Goal: Communication & Community: Answer question/provide support

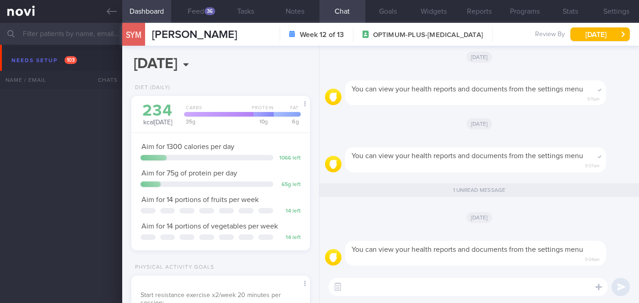
select select "9"
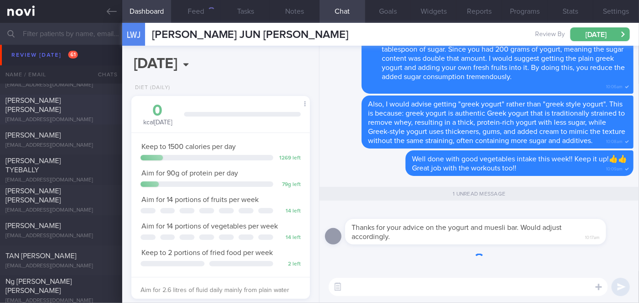
scroll to position [91, 156]
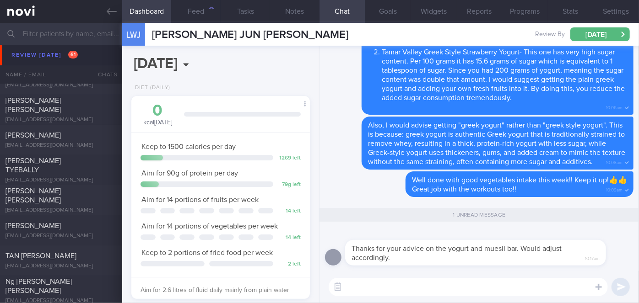
click at [388, 279] on textarea at bounding box center [468, 287] width 279 height 18
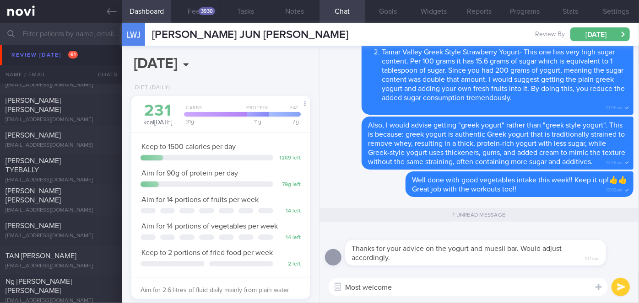
type textarea "Most welcome!"
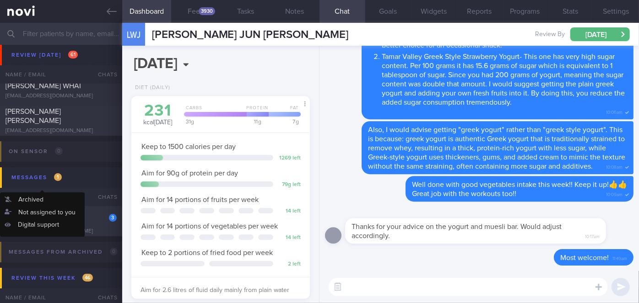
scroll to position [4968, 0]
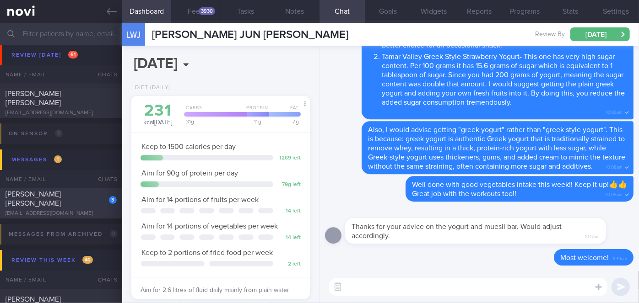
click at [81, 210] on div "[EMAIL_ADDRESS][DOMAIN_NAME]" at bounding box center [60, 213] width 111 height 7
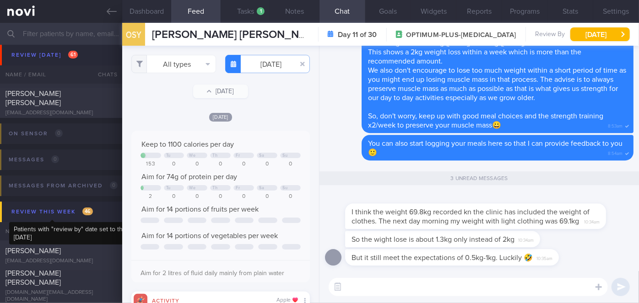
scroll to position [39, 160]
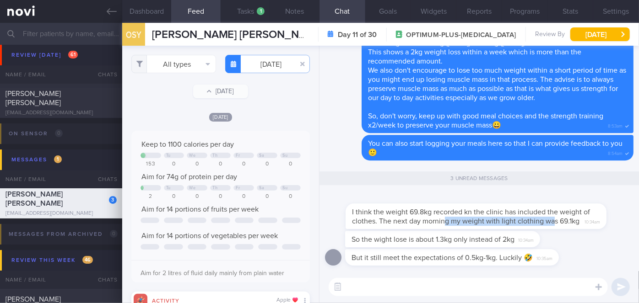
drag, startPoint x: 443, startPoint y: 225, endPoint x: 551, endPoint y: 222, distance: 107.6
click at [551, 222] on div "I think the weight 69.8kg recorded kn the clinic has included the weight of clo…" at bounding box center [489, 211] width 288 height 37
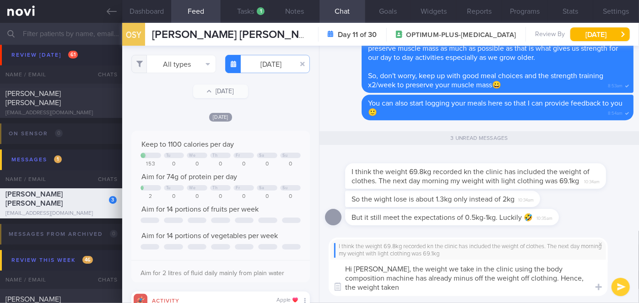
scroll to position [0, 0]
click at [488, 278] on textarea "Hi [PERSON_NAME], the weight we take in the clinic using the body composition m…" at bounding box center [468, 278] width 279 height 37
type textarea "Hi [PERSON_NAME], the weight we take in the clinic using the body composition m…"
click at [617, 286] on button "submit" at bounding box center [620, 287] width 18 height 18
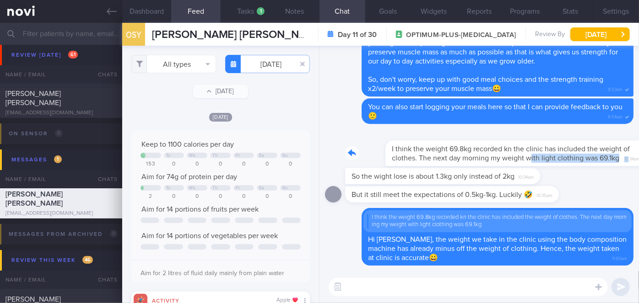
drag, startPoint x: 489, startPoint y: 161, endPoint x: 580, endPoint y: 152, distance: 91.5
click at [580, 152] on div "I think the weight 69.8kg recorded kn the clinic has included the weight of clo…" at bounding box center [489, 147] width 288 height 37
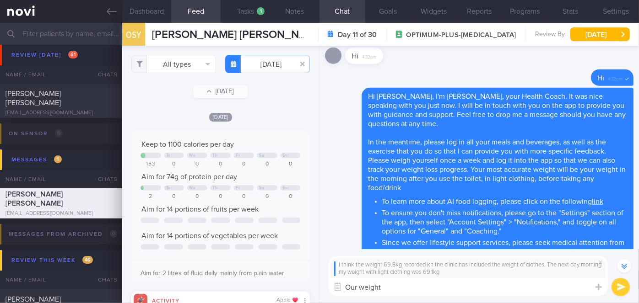
scroll to position [-999, 0]
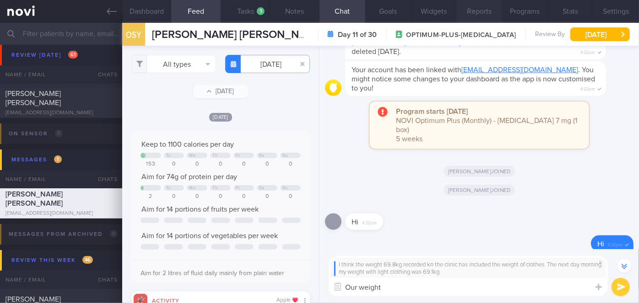
click at [480, 8] on button "Reports" at bounding box center [479, 11] width 46 height 23
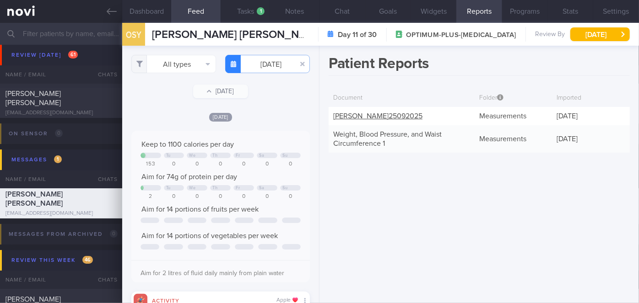
click at [413, 114] on link "[PERSON_NAME] 25092025" at bounding box center [377, 116] width 89 height 7
click at [340, 13] on button "Chat" at bounding box center [342, 11] width 46 height 23
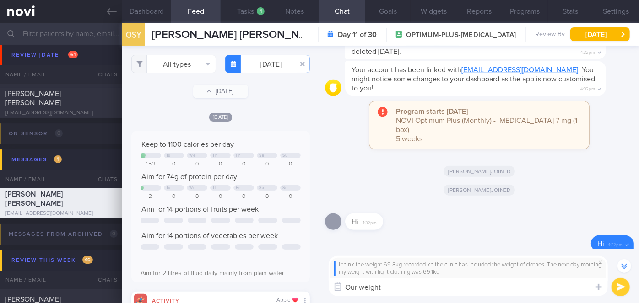
click at [405, 289] on textarea "Our weight" at bounding box center [468, 287] width 279 height 18
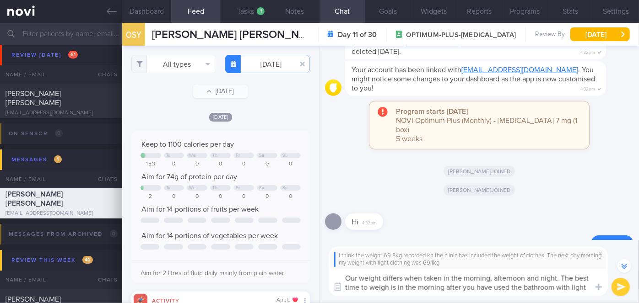
scroll to position [-1018, 0]
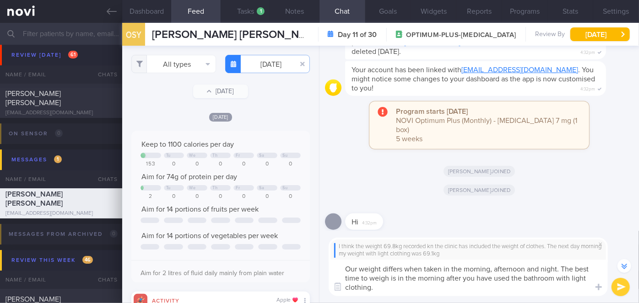
click at [560, 269] on textarea "Our weight differs when taken in the morning, afternoon and night. The best tim…" at bounding box center [468, 278] width 279 height 37
type textarea "Our weight differs when taken in the morning, afternoon and night. Hence why th…"
click at [491, 288] on textarea "Our weight differs when taken in the morning, afternoon and night. Hence why th…" at bounding box center [468, 278] width 279 height 37
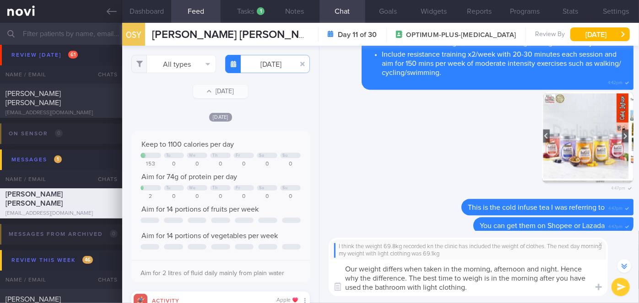
scroll to position [0, 0]
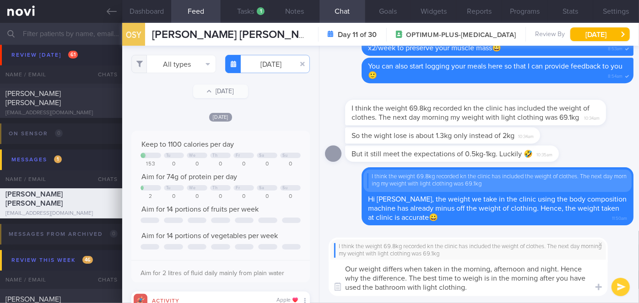
drag, startPoint x: 465, startPoint y: 287, endPoint x: 344, endPoint y: 270, distance: 122.0
click at [344, 270] on textarea "Our weight differs when taken in the morning, afternoon and night. Hence why th…" at bounding box center [468, 278] width 279 height 37
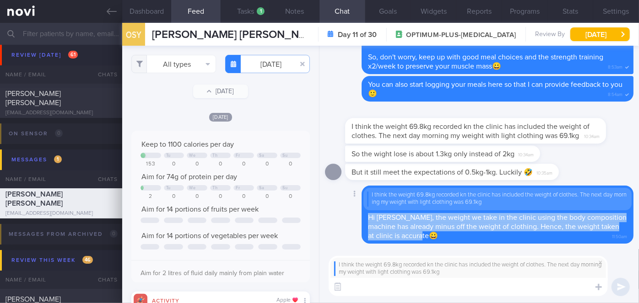
drag, startPoint x: 367, startPoint y: 217, endPoint x: 446, endPoint y: 235, distance: 80.3
click at [446, 235] on div "I think the weight 69.8kg recorded kn the clinic has included the weight of clo…" at bounding box center [497, 215] width 272 height 58
copy span "Hi [PERSON_NAME], the weight we take in the clinic using the body composition m…"
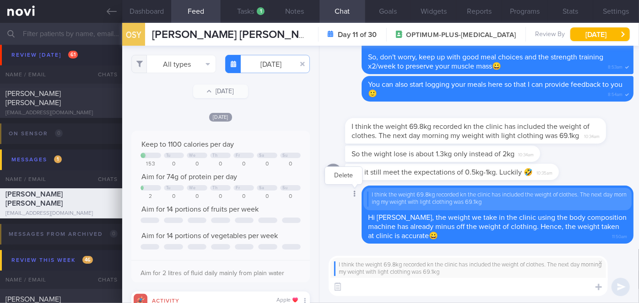
click at [355, 194] on icon at bounding box center [355, 194] width 2 height 6
click at [343, 175] on button "Delete" at bounding box center [343, 176] width 37 height 14
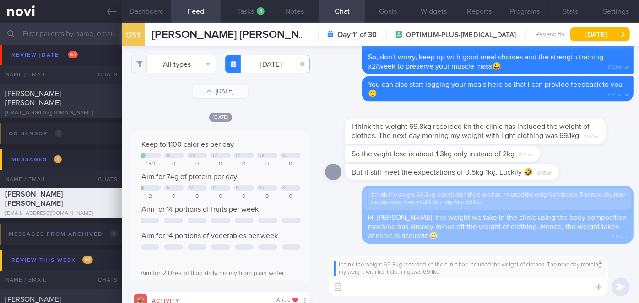
click at [599, 264] on span at bounding box center [600, 262] width 11 height 11
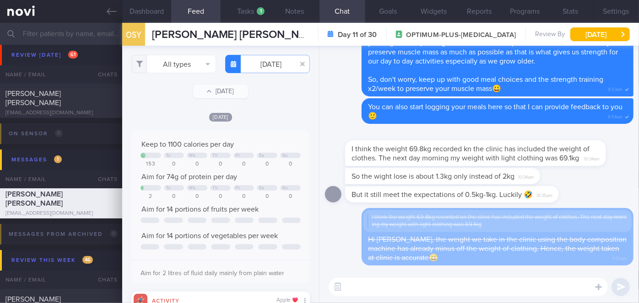
click at [384, 293] on textarea at bounding box center [468, 287] width 279 height 18
paste textarea "Hi [PERSON_NAME], the weight we take in the clinic using the body composition m…"
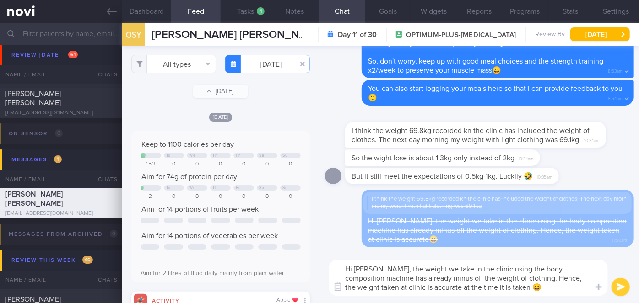
type textarea "Hi [PERSON_NAME], the weight we take in the clinic using the body composition m…"
click at [619, 286] on button "submit" at bounding box center [620, 287] width 18 height 18
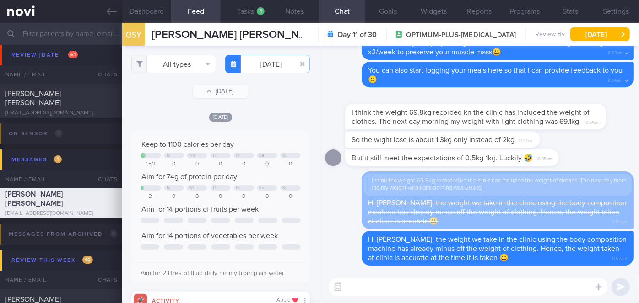
click at [508, 286] on textarea at bounding box center [468, 287] width 279 height 18
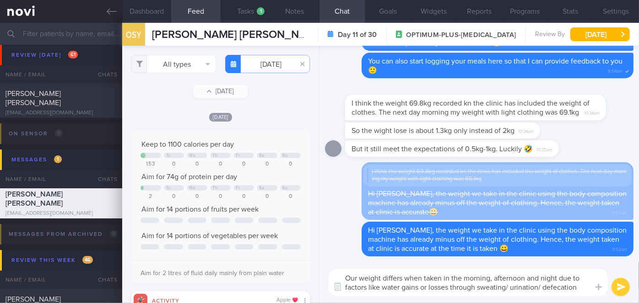
drag, startPoint x: 576, startPoint y: 287, endPoint x: 382, endPoint y: 288, distance: 194.0
click at [382, 288] on textarea "Our weight differs when taken in the morning, afternoon and night due to factor…" at bounding box center [468, 282] width 279 height 27
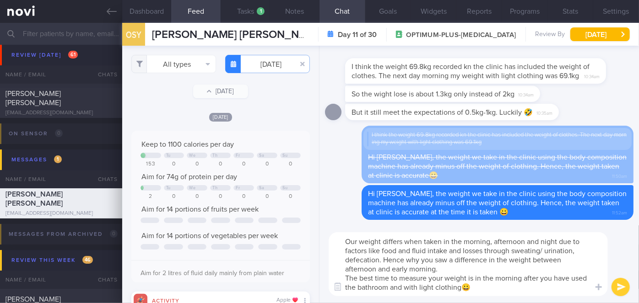
click at [382, 259] on textarea "Our weight differs when taken in the morning, afternoon and night due to factor…" at bounding box center [468, 264] width 279 height 64
type textarea "Our weight differs when taken in the morning, afternoon and night due to factor…"
click at [621, 286] on button "submit" at bounding box center [620, 287] width 18 height 18
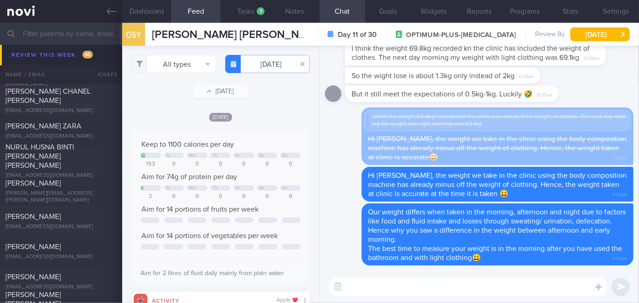
scroll to position [5259, 0]
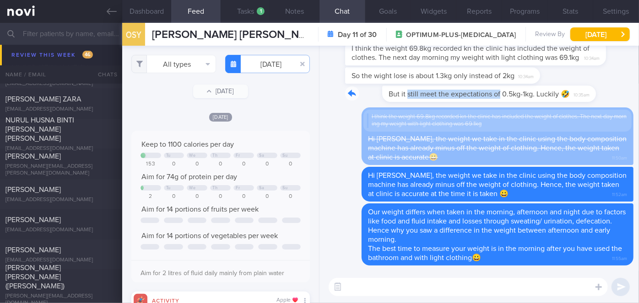
drag, startPoint x: 370, startPoint y: 101, endPoint x: 461, endPoint y: 100, distance: 91.5
click at [461, 100] on div "But it still meet the expectations of 0.5kg-1kg. Luckily 🤣 10:35am" at bounding box center [465, 94] width 241 height 16
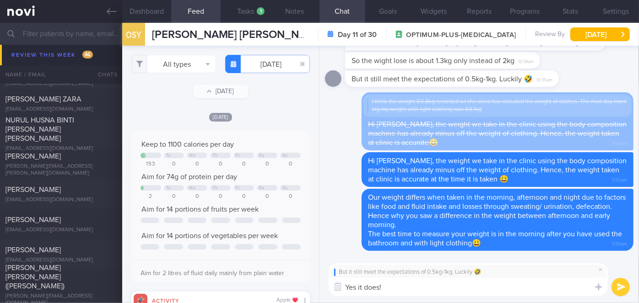
type textarea "Yes it does!!"
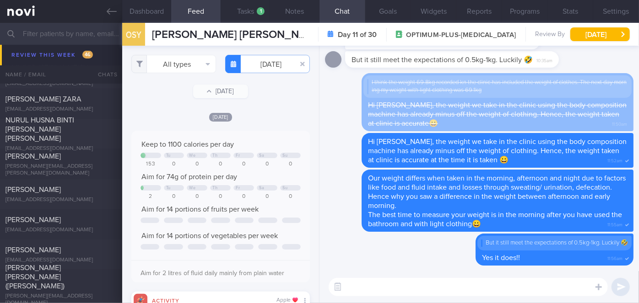
click at [59, 28] on input "text" at bounding box center [319, 34] width 639 height 22
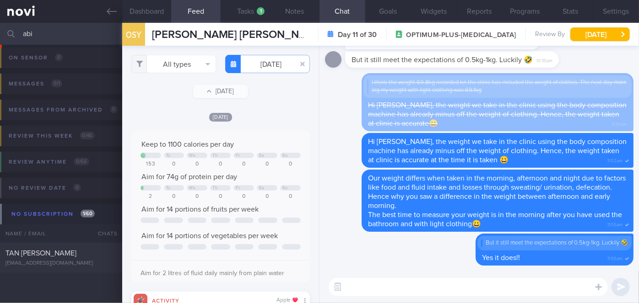
scroll to position [103, 0]
type input "abi"
click at [96, 256] on div "TAN [PERSON_NAME]" at bounding box center [59, 253] width 109 height 9
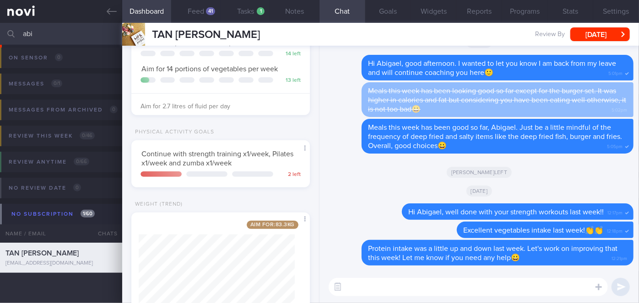
scroll to position [195, 0]
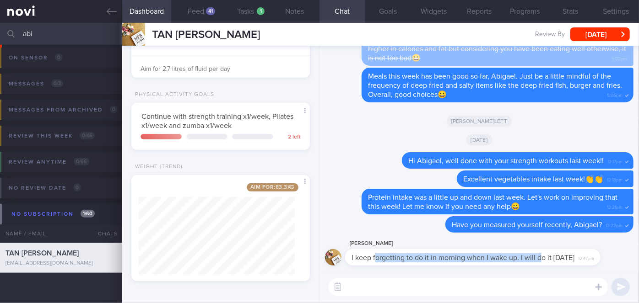
drag, startPoint x: 375, startPoint y: 262, endPoint x: 542, endPoint y: 266, distance: 167.1
click at [542, 266] on div "[PERSON_NAME] I keep forgetting to do it in morning when I wake up. I will do i…" at bounding box center [479, 254] width 308 height 33
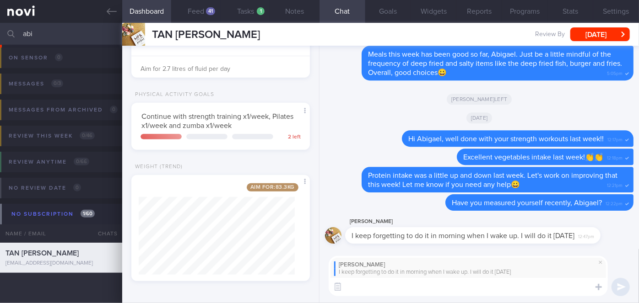
scroll to position [0, 0]
click at [432, 288] on textarea at bounding box center [468, 287] width 279 height 18
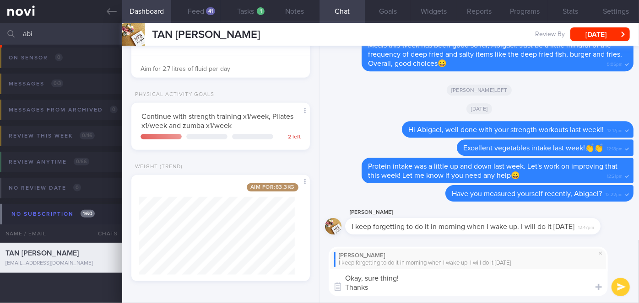
type textarea "Okay, sure thing! Thanks!"
